Goal: Navigation & Orientation: Find specific page/section

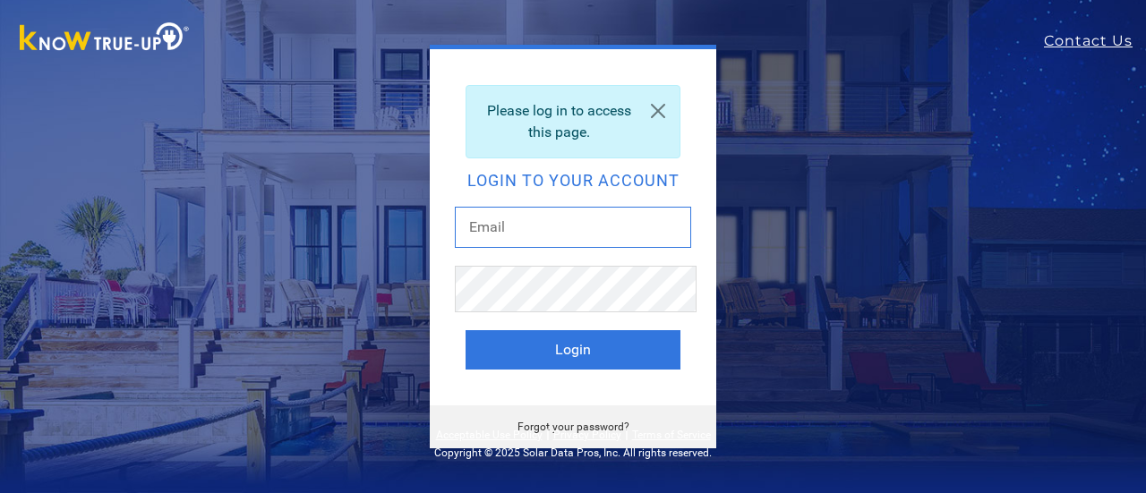
click at [575, 232] on input "text" at bounding box center [573, 227] width 236 height 41
type input "[EMAIL_ADDRESS][DOMAIN_NAME]"
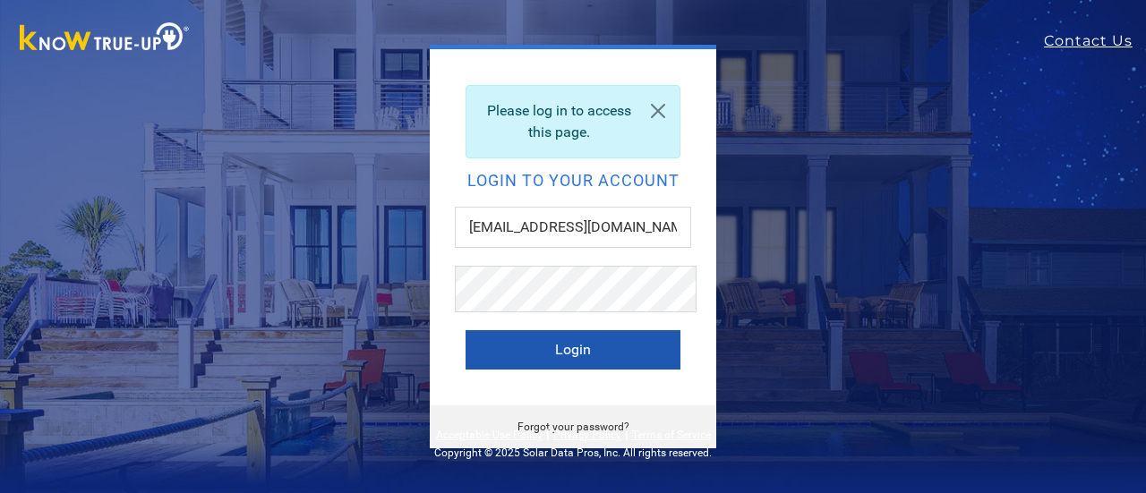
click at [572, 366] on button "Login" at bounding box center [573, 349] width 215 height 39
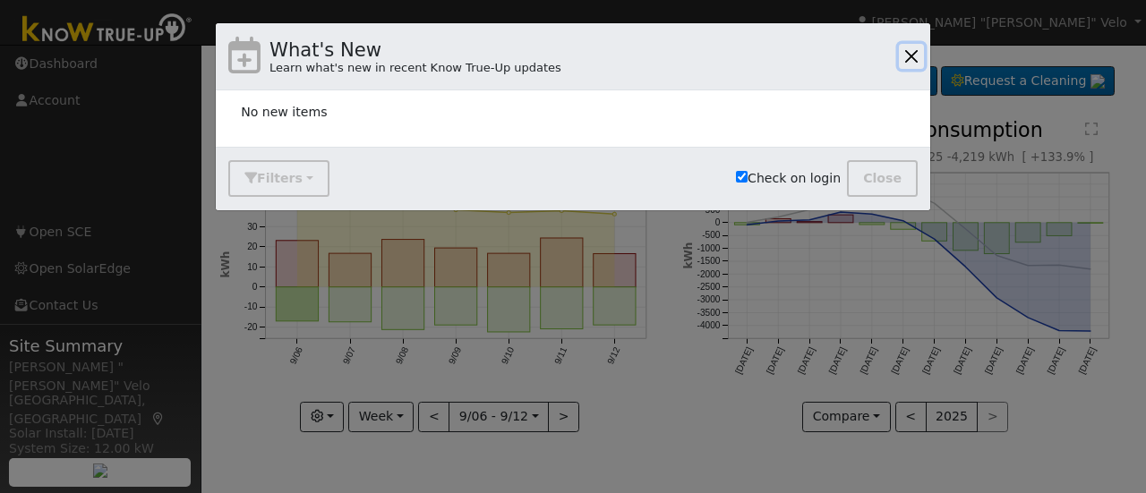
click at [911, 63] on button "button" at bounding box center [911, 56] width 25 height 25
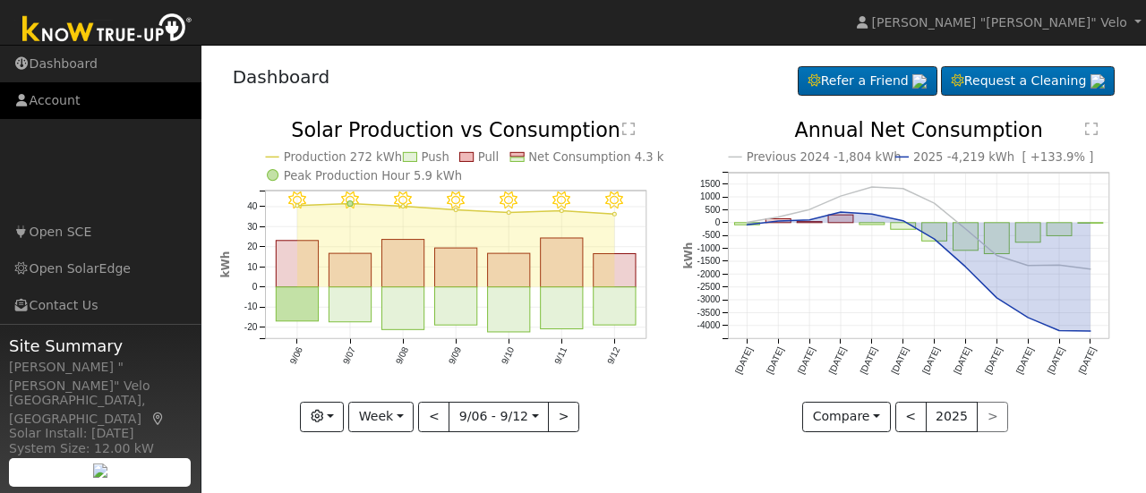
click at [47, 110] on link "Account" at bounding box center [100, 100] width 201 height 37
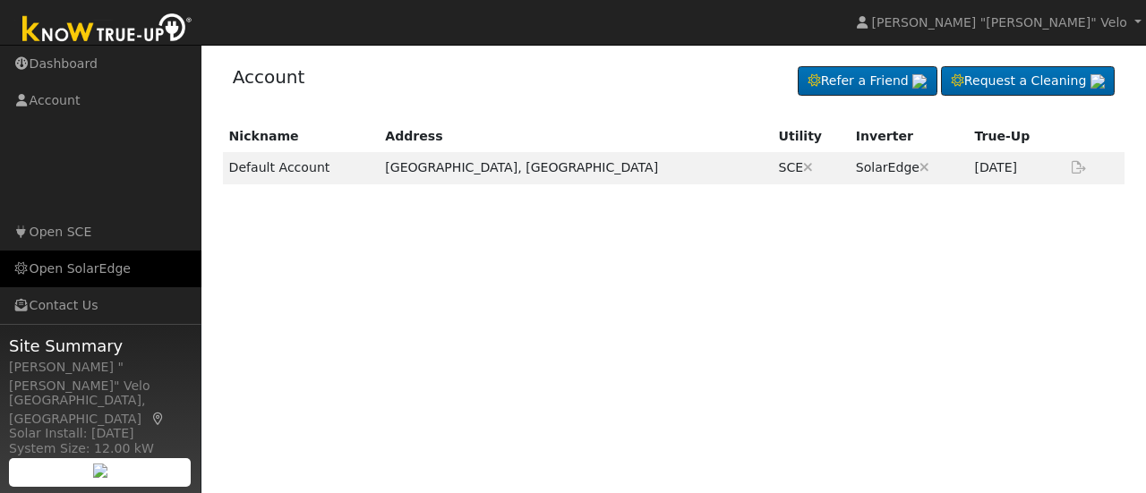
click at [61, 271] on link "Open SolarEdge" at bounding box center [100, 269] width 201 height 37
